Goal: Task Accomplishment & Management: Manage account settings

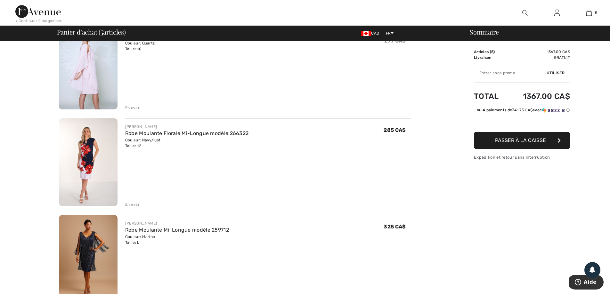
scroll to position [160, 0]
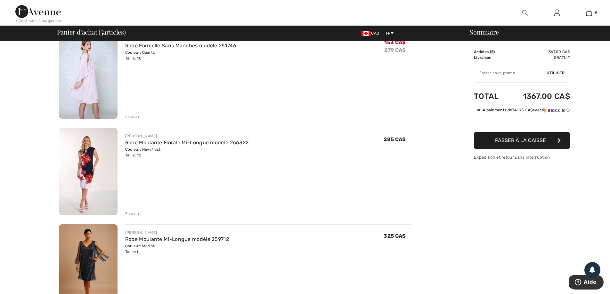
click at [558, 12] on img at bounding box center [556, 13] width 5 height 8
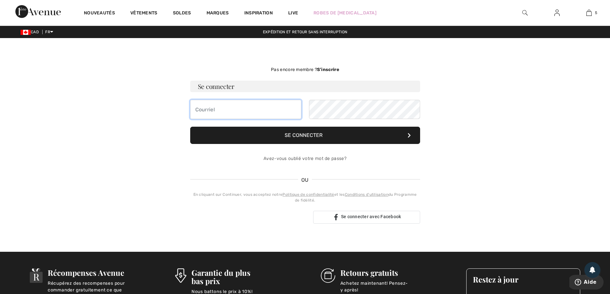
click at [212, 110] on input "email" at bounding box center [245, 109] width 111 height 19
type input "julie.go@hotmail.com"
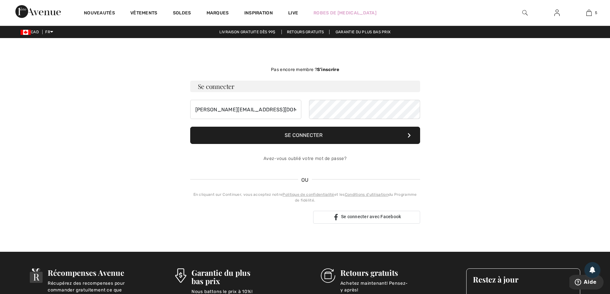
click at [299, 131] on button "Se connecter" at bounding box center [305, 135] width 230 height 17
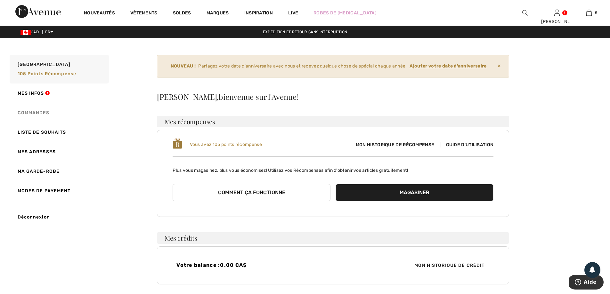
click at [43, 112] on link "Commandes" at bounding box center [58, 113] width 101 height 20
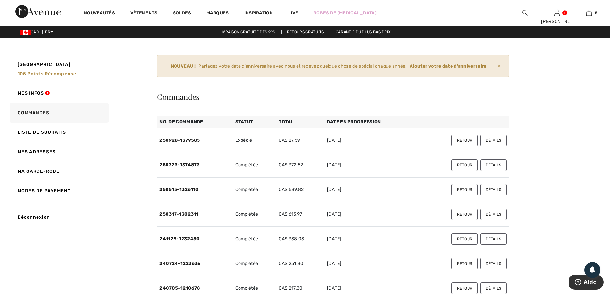
click at [464, 142] on button "Retour" at bounding box center [464, 141] width 26 height 12
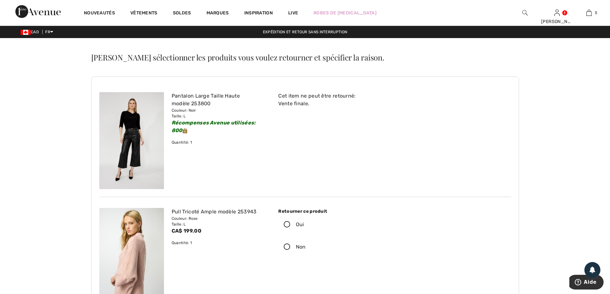
click at [287, 224] on icon at bounding box center [287, 225] width 17 height 7
click at [304, 224] on input "Oui" at bounding box center [306, 224] width 4 height 19
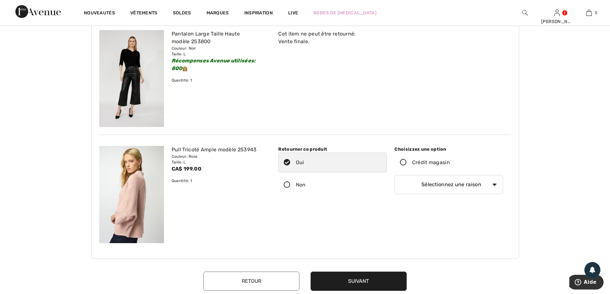
scroll to position [64, 0]
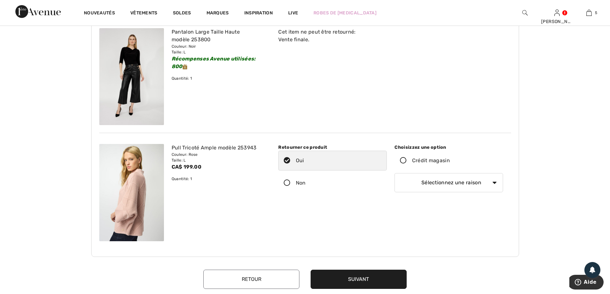
click at [495, 183] on select "Sélectionnez une raison Mauvaise taille/article reçu Ma commande est arrivée tr…" at bounding box center [448, 182] width 109 height 19
select select "6"
click at [394, 173] on select "Sélectionnez une raison Mauvaise taille/article reçu Ma commande est arrivée tr…" at bounding box center [448, 182] width 109 height 19
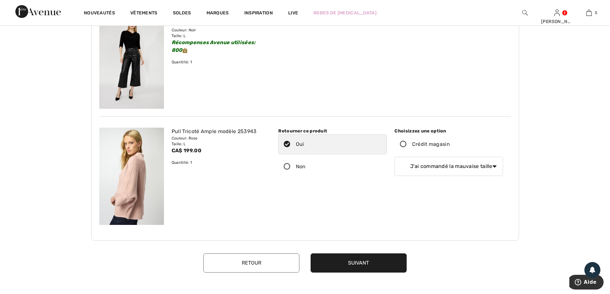
scroll to position [0, 0]
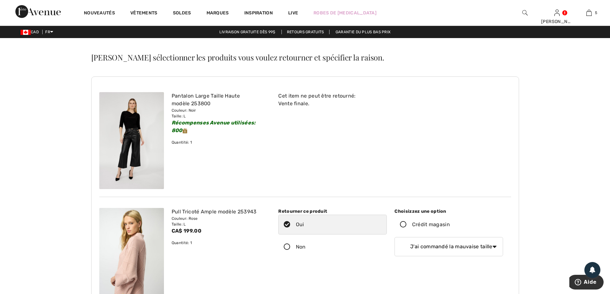
click at [402, 224] on icon at bounding box center [403, 225] width 17 height 7
click at [450, 224] on input "Crédit magasin" at bounding box center [452, 224] width 4 height 19
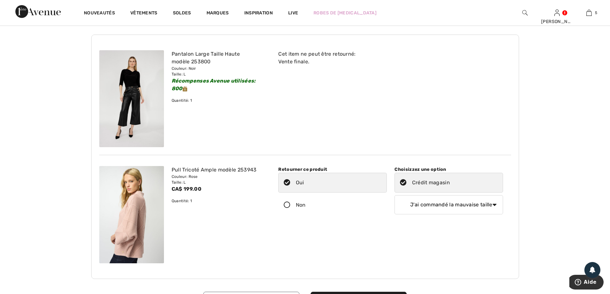
scroll to position [128, 0]
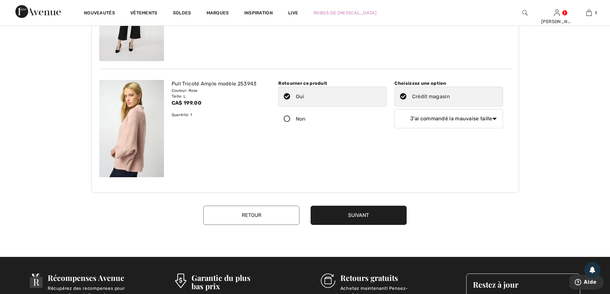
click at [371, 217] on button "Suivant" at bounding box center [359, 215] width 96 height 19
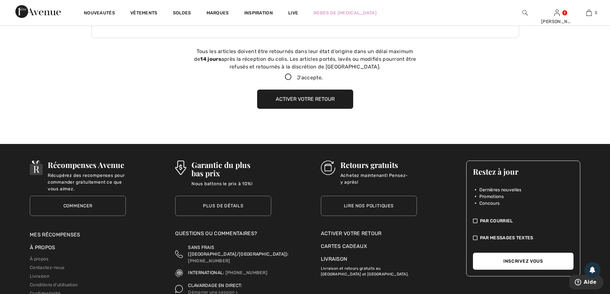
scroll to position [292, 0]
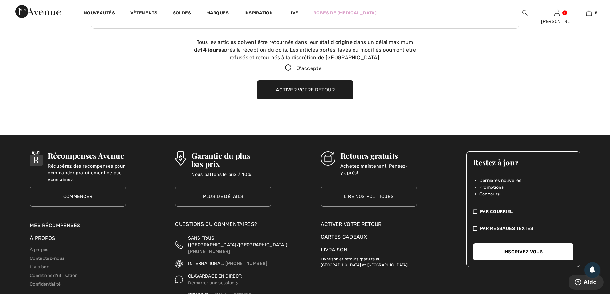
click at [288, 68] on icon at bounding box center [288, 68] width 17 height 7
click at [323, 68] on input "J'accepte." at bounding box center [325, 68] width 4 height 4
checkbox input "true"
click at [294, 89] on button "Activer votre retour" at bounding box center [305, 89] width 96 height 19
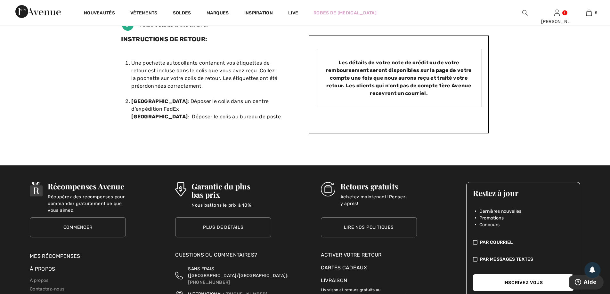
scroll to position [160, 0]
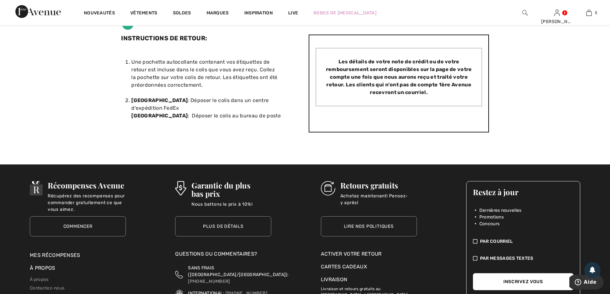
click at [363, 250] on div "Activer votre retour" at bounding box center [369, 254] width 96 height 8
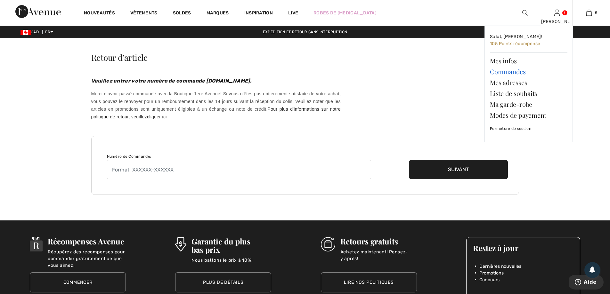
click at [519, 72] on link "Commandes" at bounding box center [528, 71] width 77 height 11
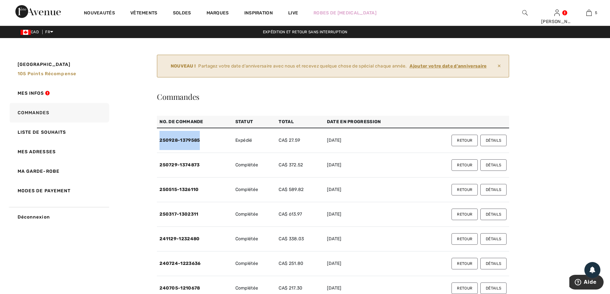
drag, startPoint x: 202, startPoint y: 142, endPoint x: 160, endPoint y: 143, distance: 41.3
click at [160, 144] on td "250928-1379585" at bounding box center [195, 140] width 76 height 25
copy link "250928-1379585"
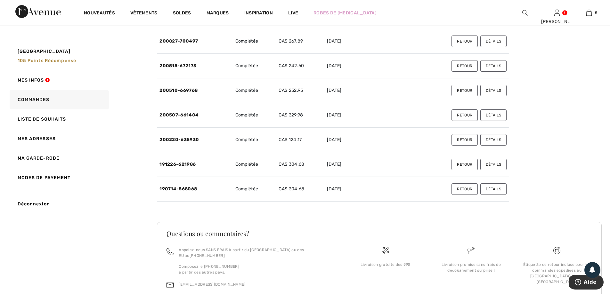
scroll to position [1070, 0]
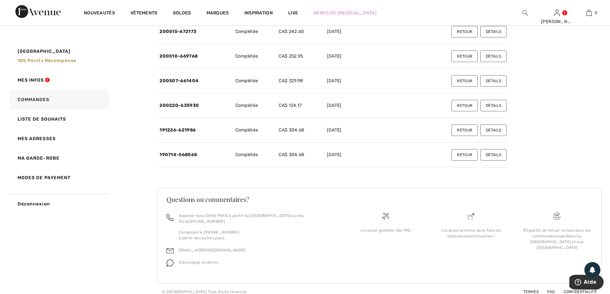
click at [556, 218] on img at bounding box center [556, 216] width 7 height 7
click at [557, 232] on div "Étiquette de retour incluse pour les commandes expédiées au [GEOGRAPHIC_DATA] e…" at bounding box center [557, 239] width 76 height 23
click at [558, 216] on img at bounding box center [556, 216] width 7 height 7
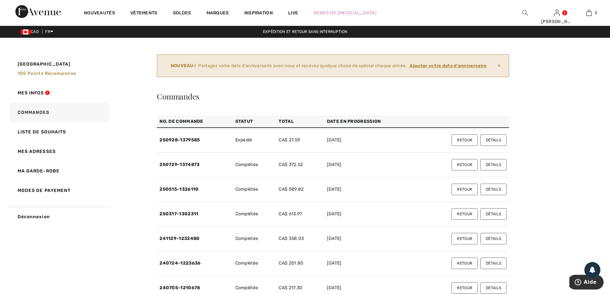
scroll to position [0, 0]
click at [460, 141] on button "Retour" at bounding box center [464, 141] width 26 height 12
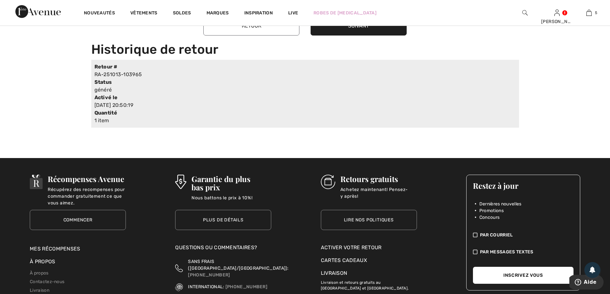
scroll to position [320, 0]
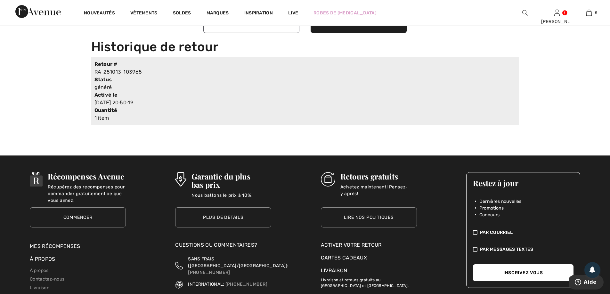
click at [356, 246] on div "Activer votre retour" at bounding box center [369, 245] width 96 height 8
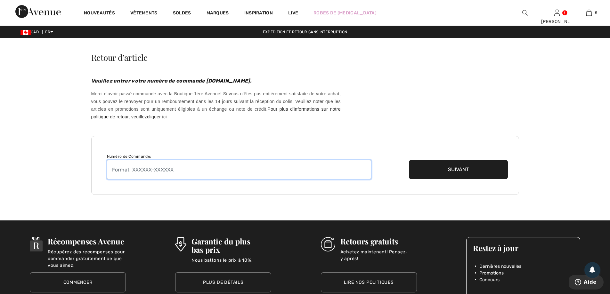
click at [179, 169] on input "text" at bounding box center [239, 169] width 264 height 19
paste input "250928-1379585"
type input "250928-1379585"
click at [442, 176] on button "Suivant" at bounding box center [458, 169] width 99 height 19
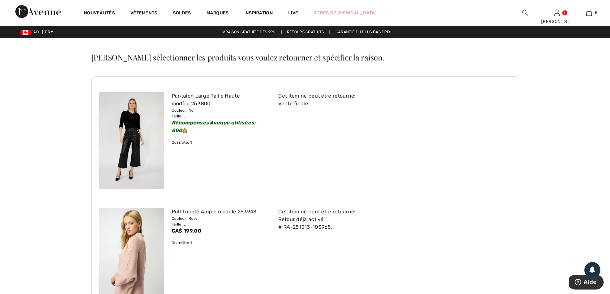
click at [316, 34] on link "Retours gratuits" at bounding box center [305, 32] width 48 height 4
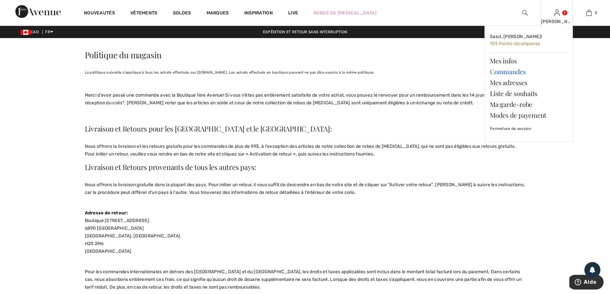
click at [507, 73] on link "Commandes" at bounding box center [528, 71] width 77 height 11
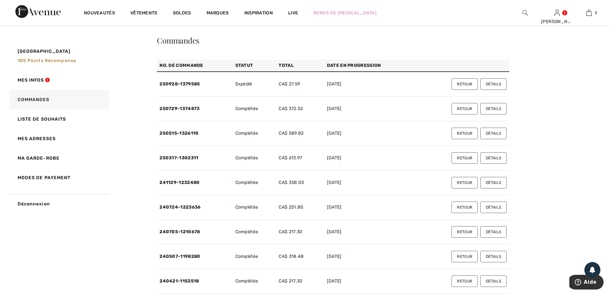
scroll to position [32, 0]
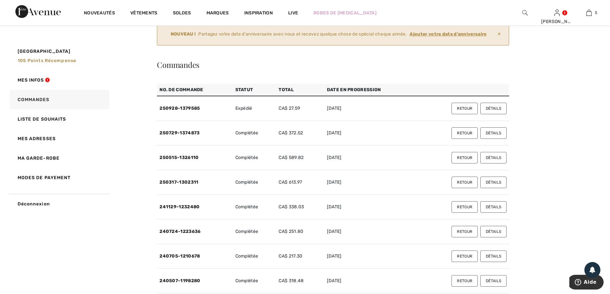
click at [464, 110] on button "Retour" at bounding box center [464, 109] width 26 height 12
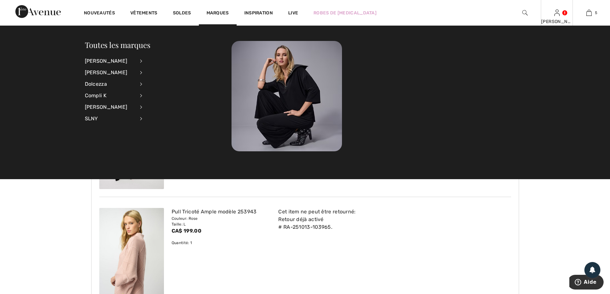
click at [558, 18] on div "[PERSON_NAME] Salut, [PERSON_NAME]! 105 Points récompense Mes infos Commandes M…" at bounding box center [557, 13] width 32 height 26
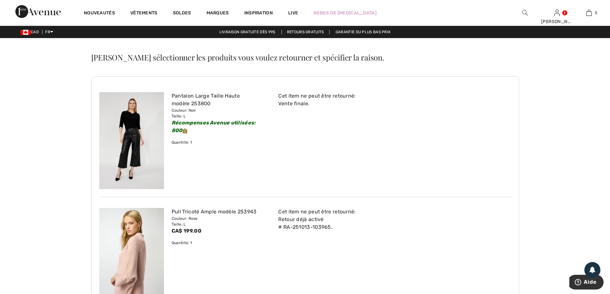
drag, startPoint x: 475, startPoint y: 221, endPoint x: 488, endPoint y: 164, distance: 59.0
click at [476, 221] on div "Cet item ne peut être retourné: Retour déjà activé # RA-251013-103965. Choisizz…" at bounding box center [390, 221] width 232 height 26
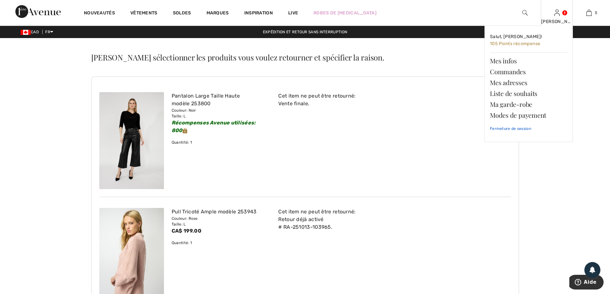
click at [516, 127] on link "Fermeture de session" at bounding box center [528, 129] width 77 height 16
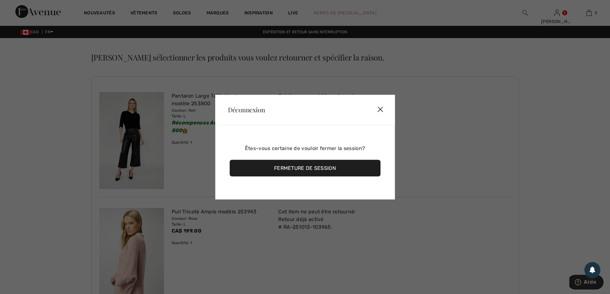
click at [309, 174] on div "Fermeture de session" at bounding box center [305, 168] width 151 height 17
